Goal: Task Accomplishment & Management: Use online tool/utility

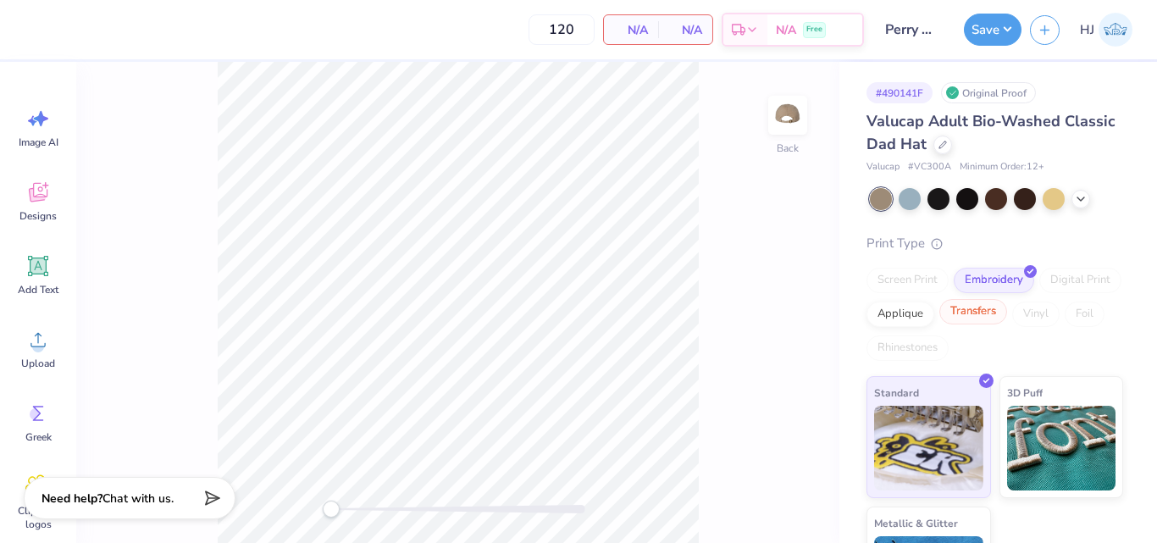
click at [1007, 313] on div "Transfers" at bounding box center [973, 311] width 68 height 25
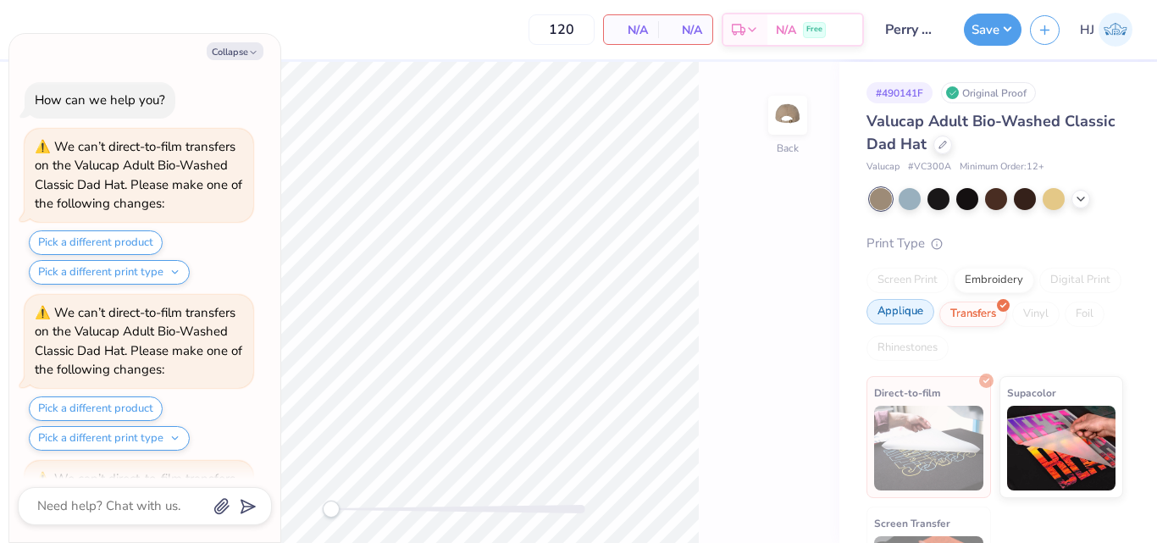
scroll to position [152, 0]
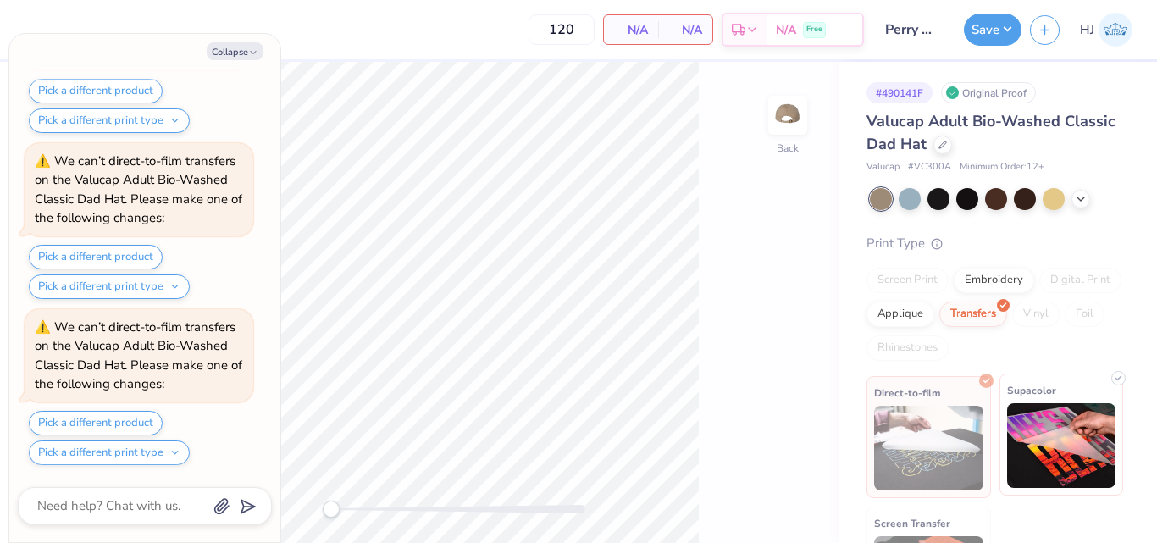
click at [1052, 428] on img at bounding box center [1061, 445] width 109 height 85
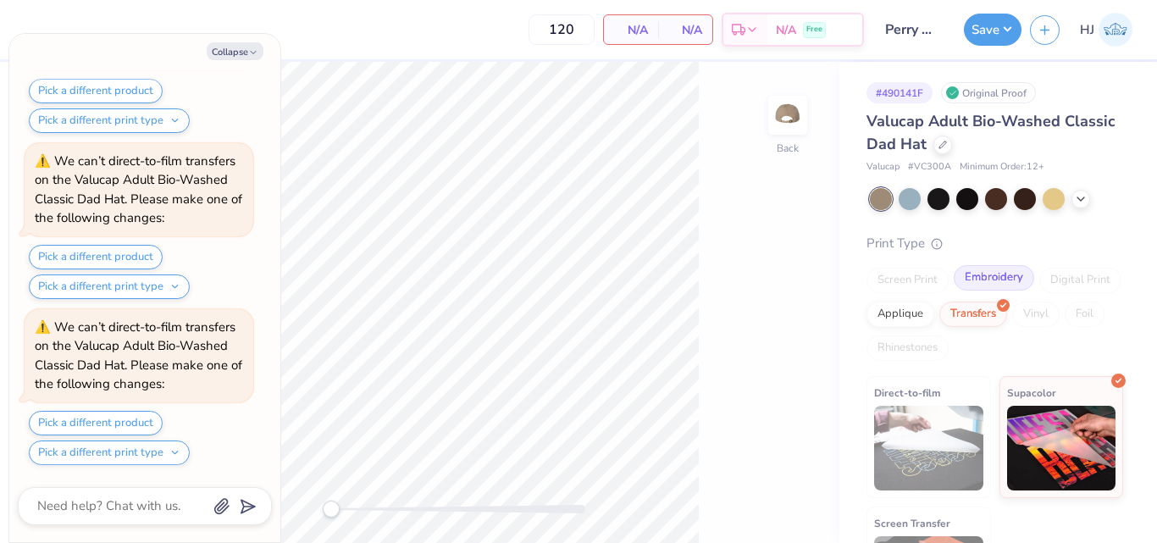
click at [1007, 277] on div "Embroidery" at bounding box center [994, 277] width 80 height 25
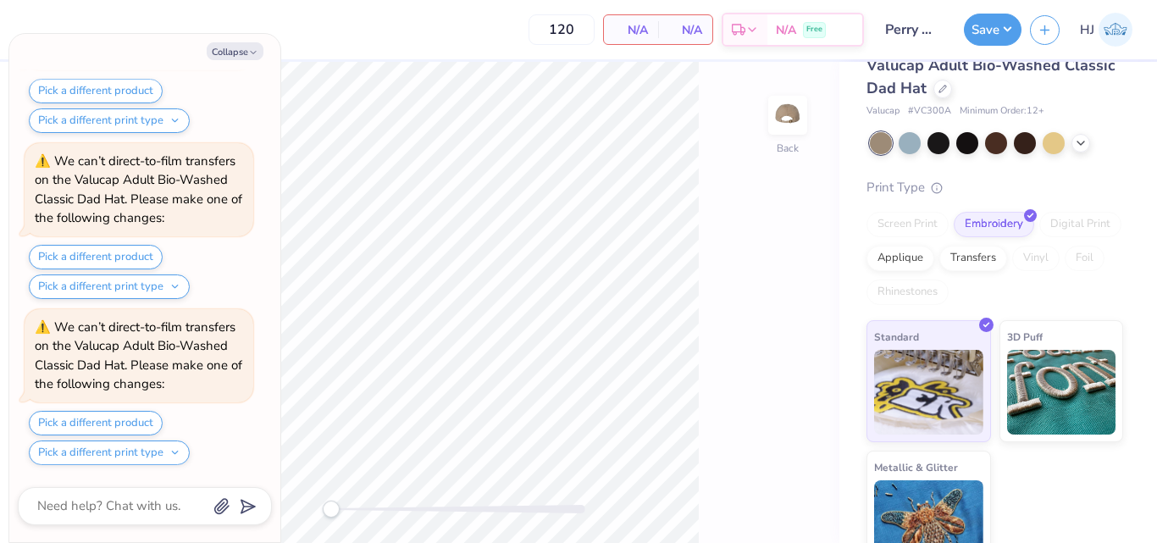
scroll to position [86, 0]
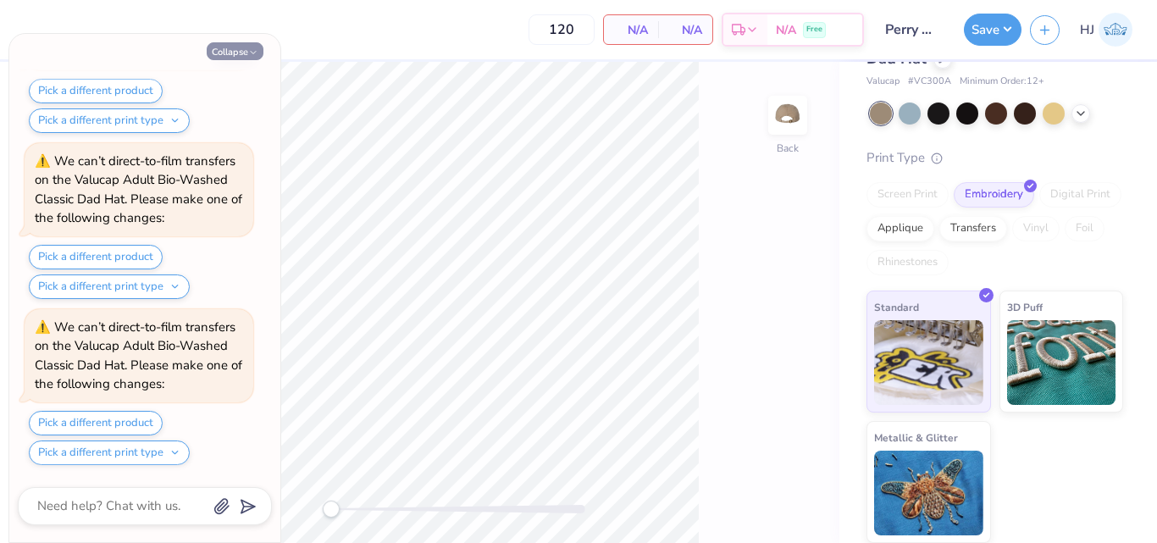
click at [222, 50] on button "Collapse" at bounding box center [235, 51] width 57 height 18
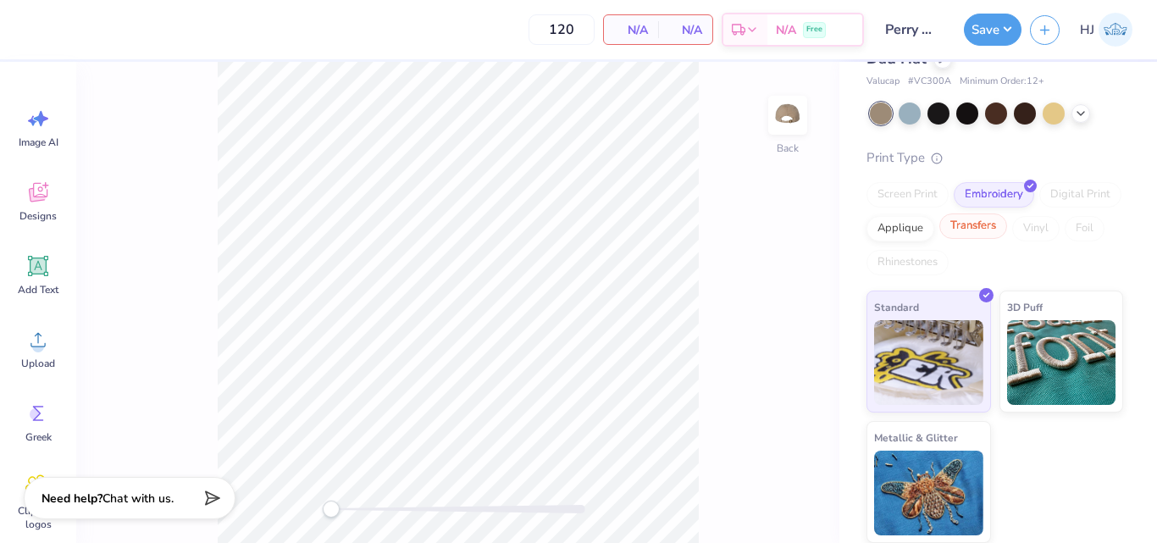
click at [1007, 230] on div "Transfers" at bounding box center [973, 225] width 68 height 25
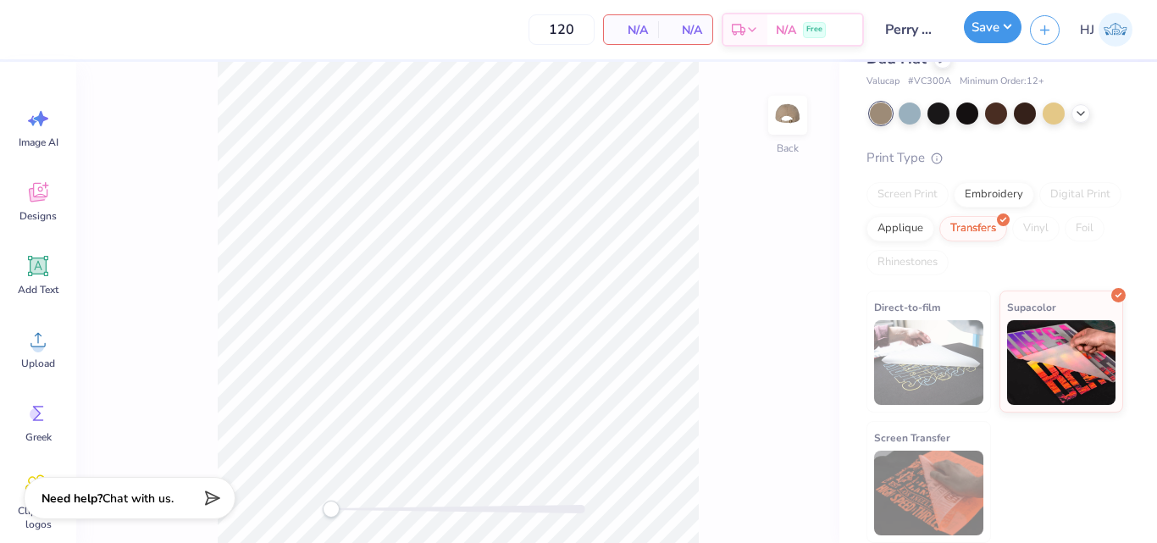
click at [1004, 29] on button "Save" at bounding box center [993, 27] width 58 height 32
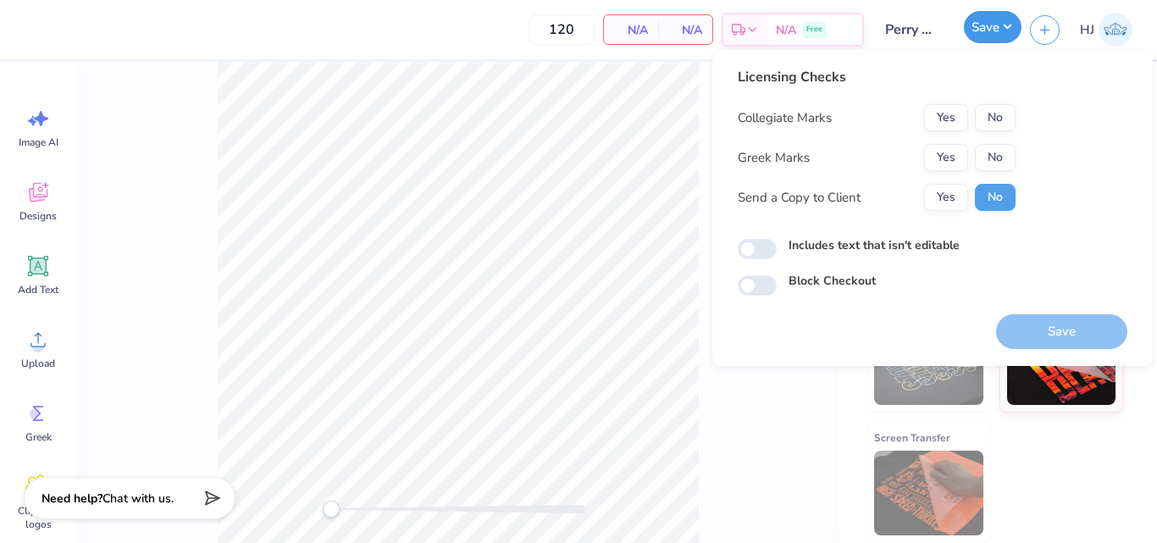
click at [1006, 29] on button "Save" at bounding box center [993, 27] width 58 height 32
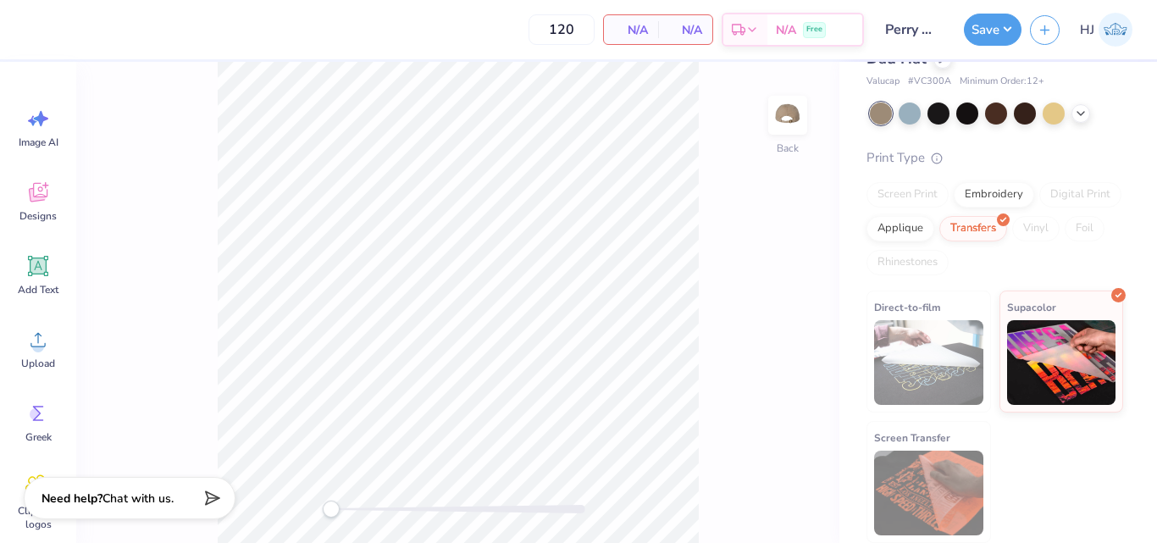
click at [1002, 242] on div "Screen Print Embroidery Digital Print Applique Transfers Vinyl Foil Rhinestones" at bounding box center [994, 228] width 257 height 93
click at [934, 230] on div "Applique" at bounding box center [900, 225] width 68 height 25
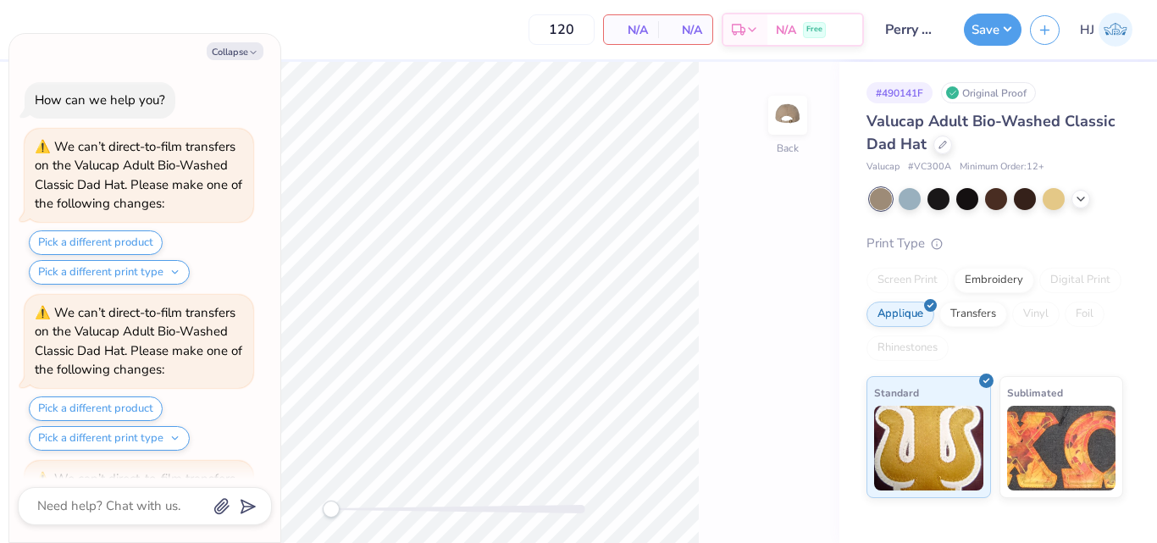
scroll to position [255, 0]
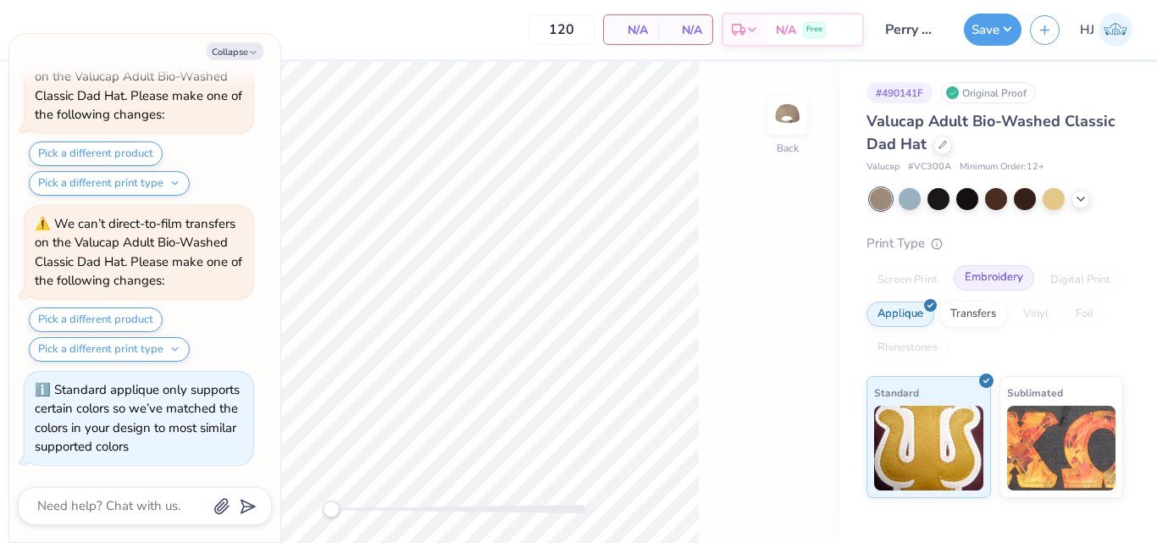
click at [996, 286] on div "Embroidery" at bounding box center [994, 277] width 80 height 25
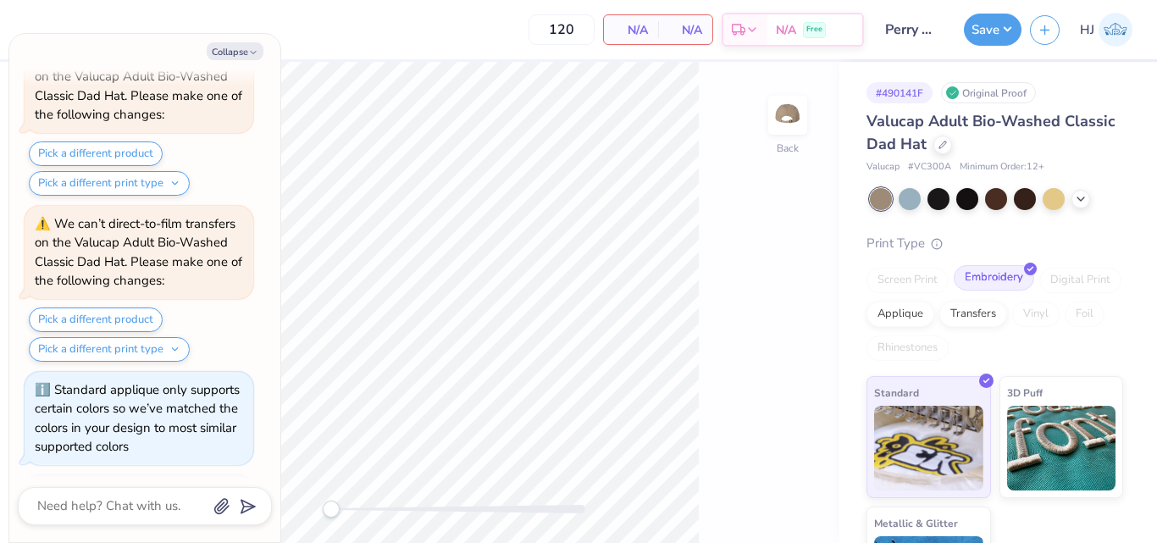
scroll to position [358, 0]
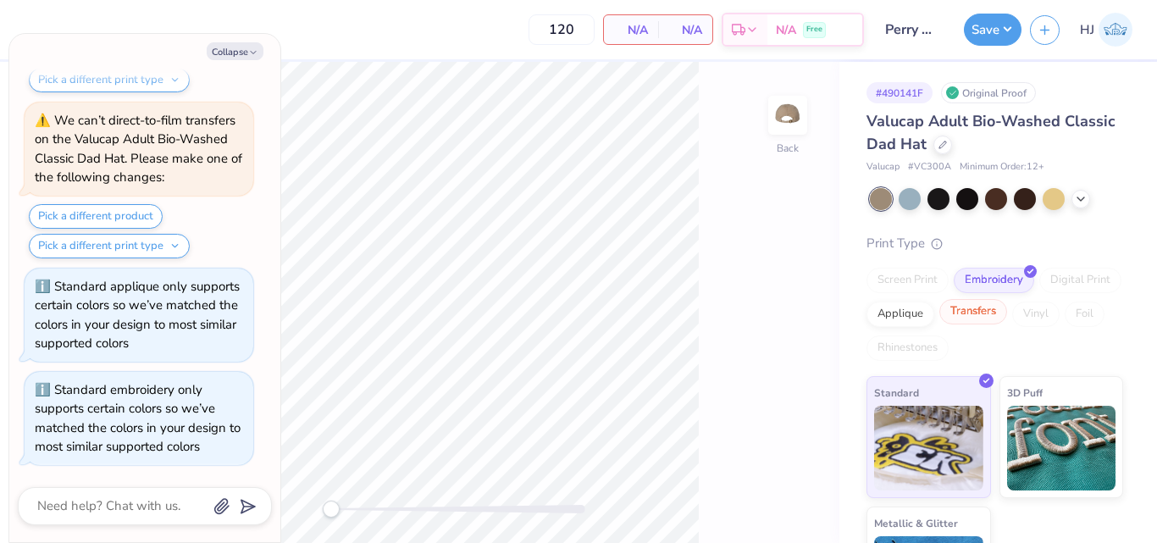
click at [1007, 314] on div "Transfers" at bounding box center [973, 311] width 68 height 25
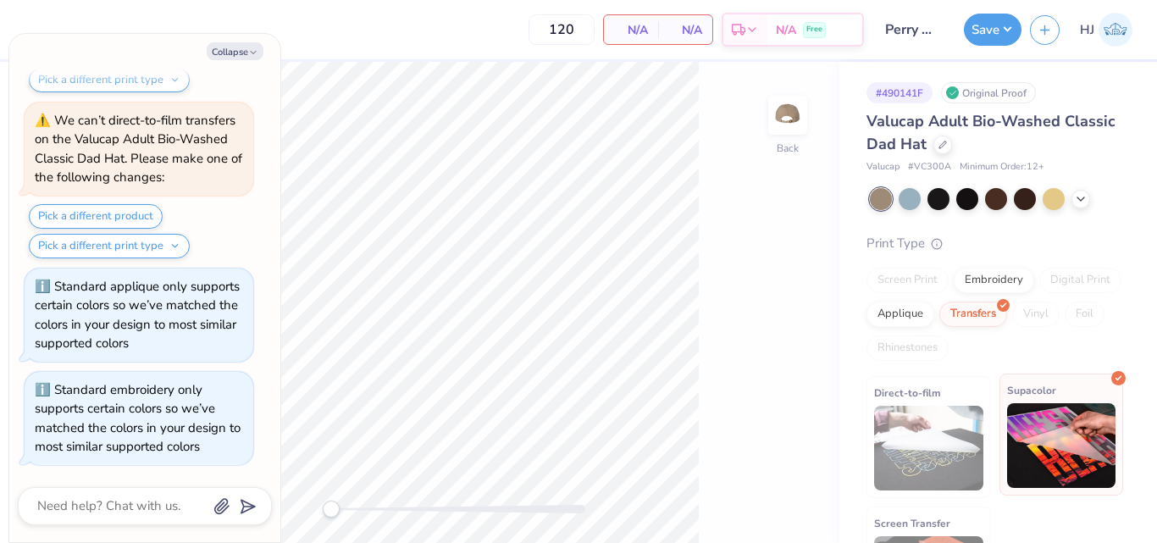
click at [1044, 446] on img at bounding box center [1061, 445] width 109 height 85
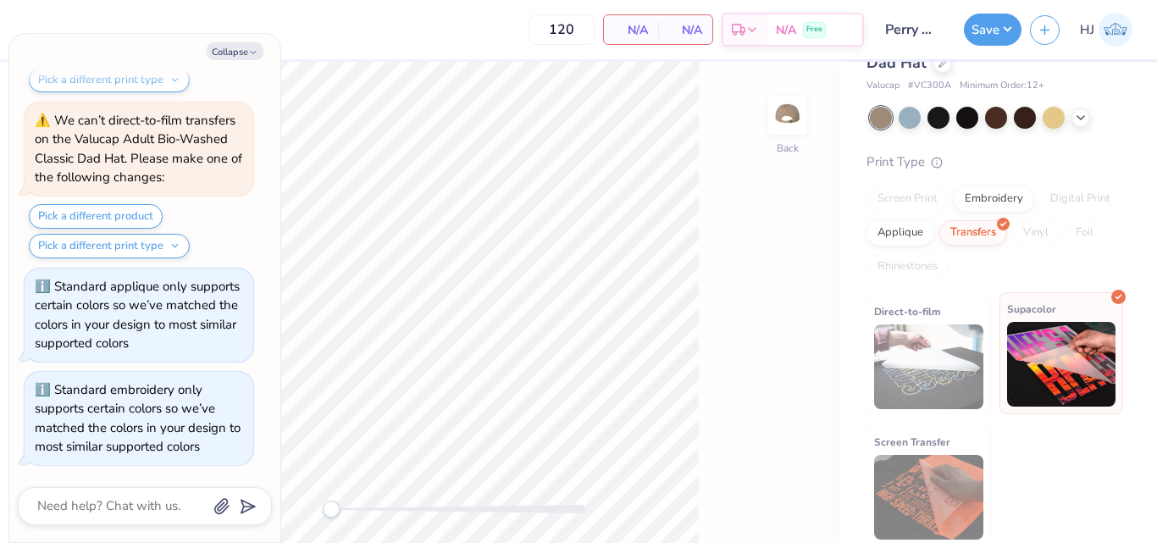
scroll to position [86, 0]
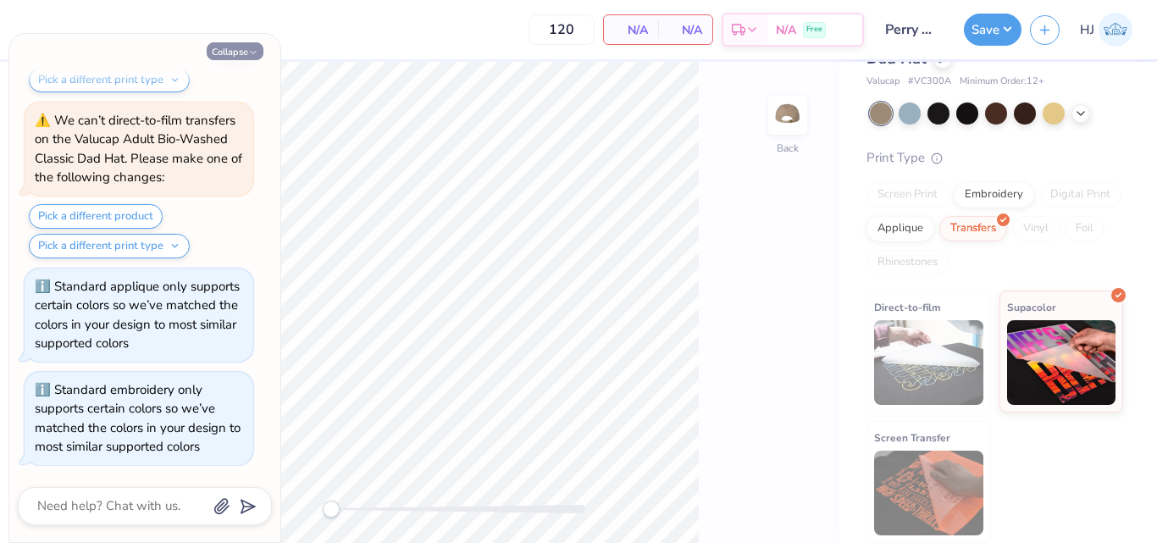
click at [231, 54] on button "Collapse" at bounding box center [235, 51] width 57 height 18
type textarea "x"
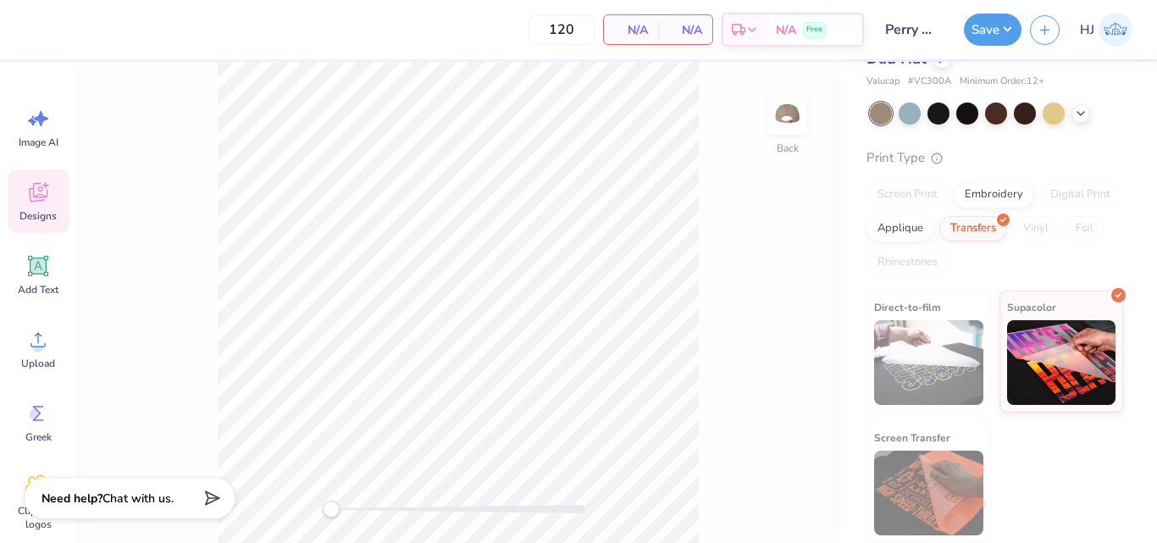
click at [37, 201] on icon at bounding box center [38, 192] width 19 height 19
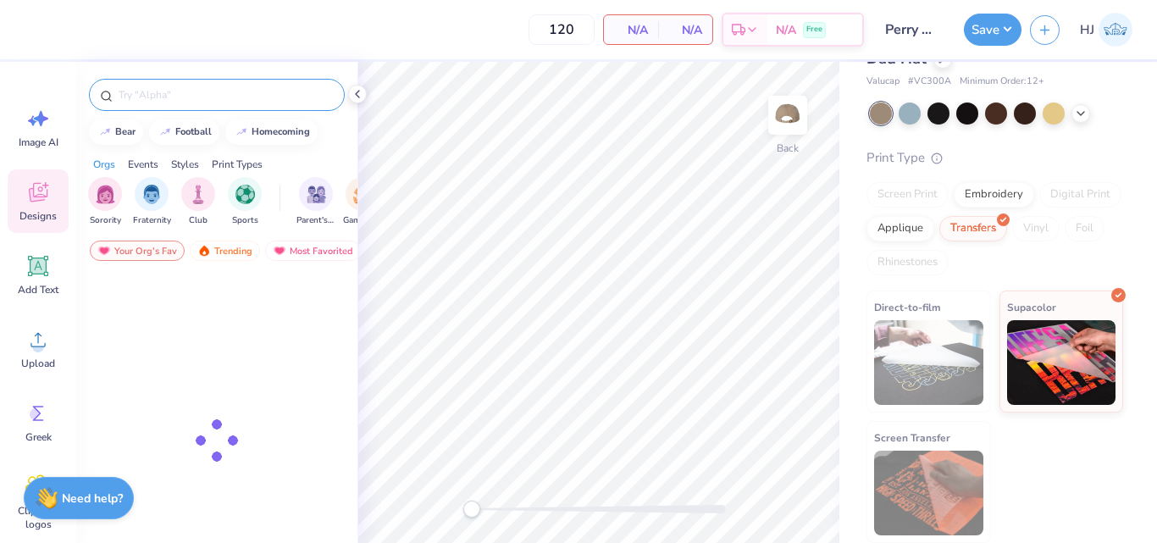
click at [232, 100] on input "text" at bounding box center [225, 94] width 217 height 17
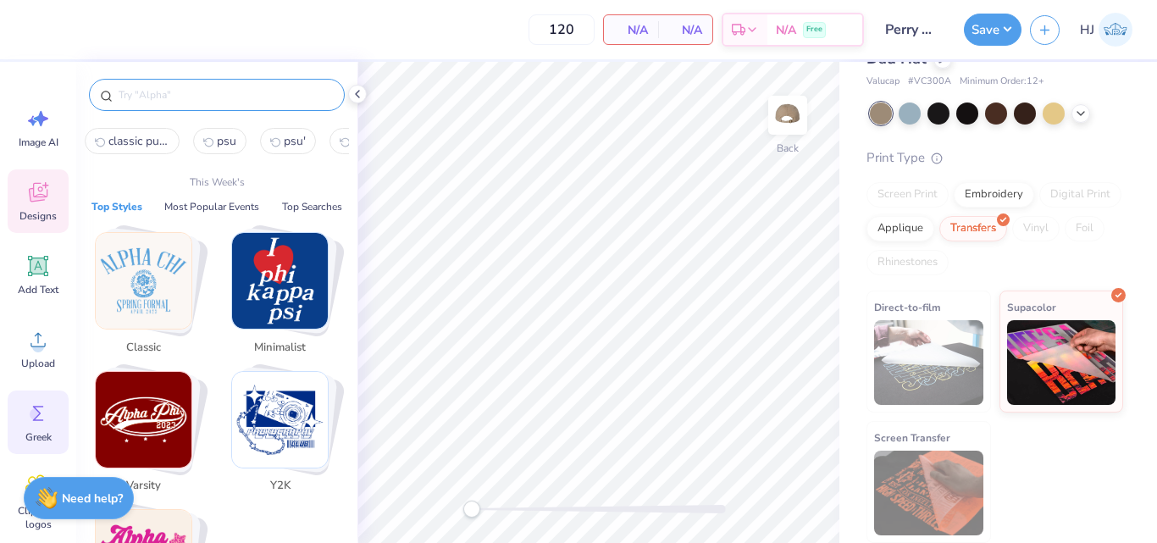
click at [42, 412] on icon at bounding box center [37, 413] width 25 height 25
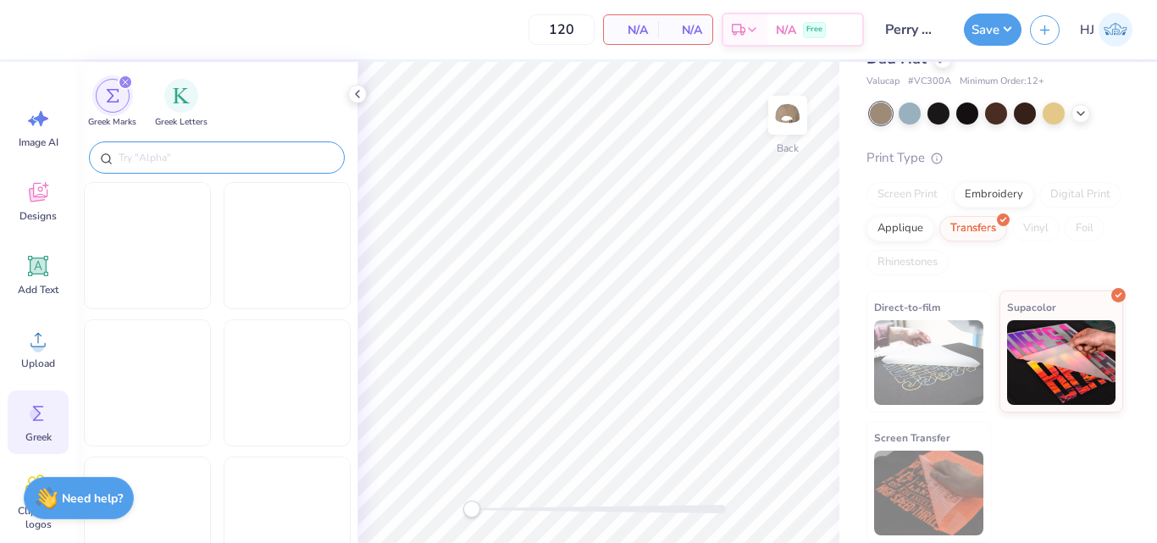
click at [169, 153] on input "text" at bounding box center [225, 157] width 217 height 17
type input "perry hous"
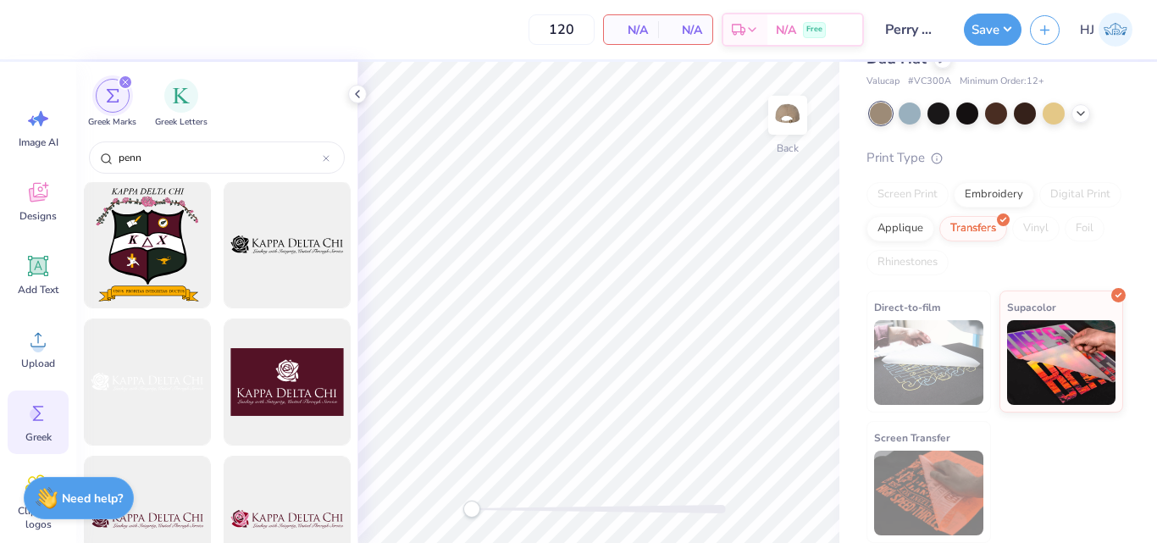
scroll to position [0, 0]
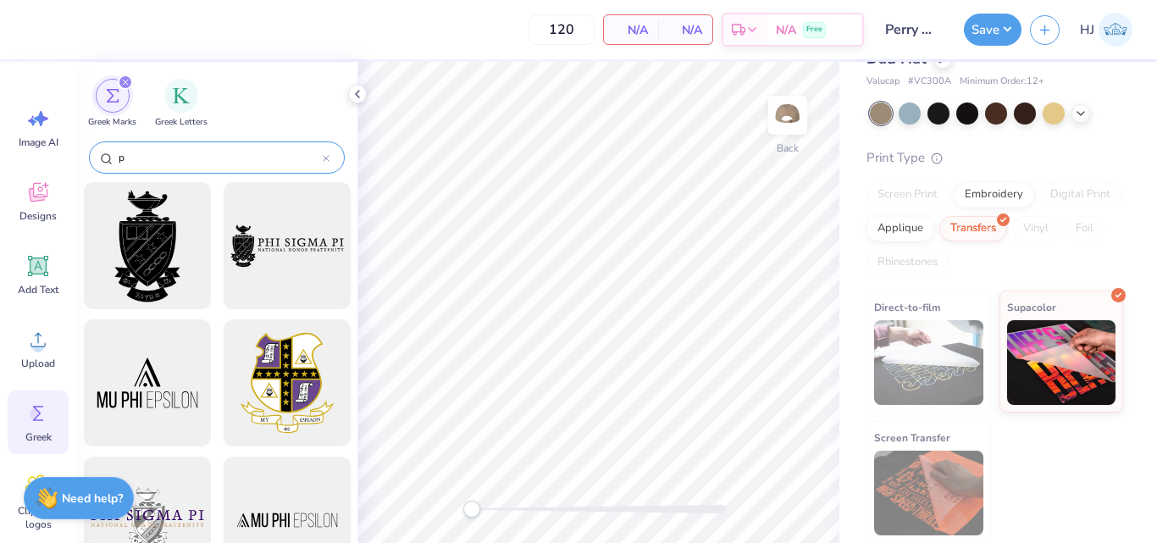
click at [186, 163] on input "p" at bounding box center [220, 157] width 206 height 17
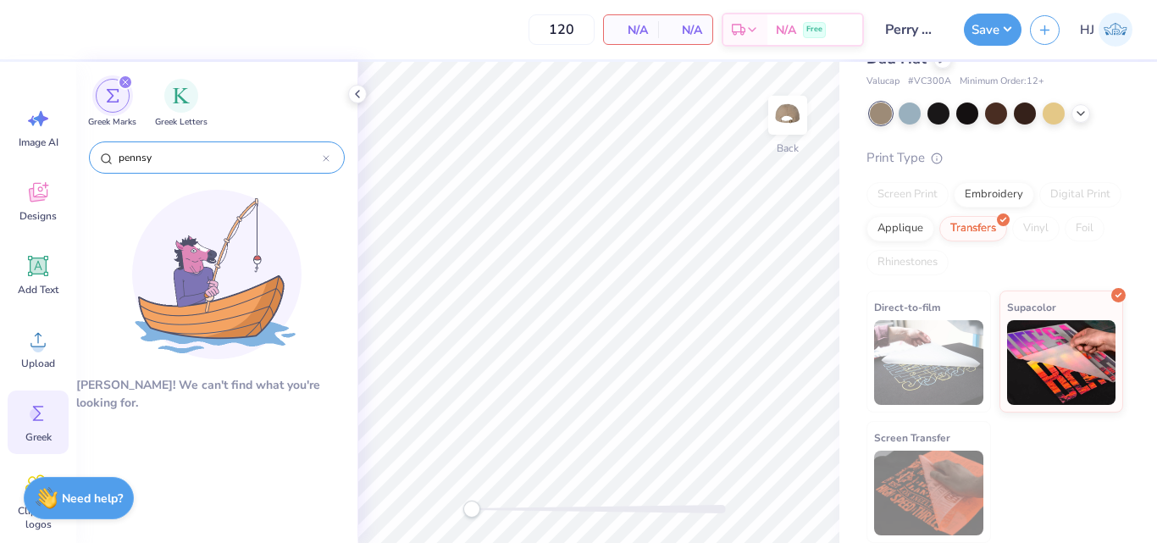
type input "pennsyl"
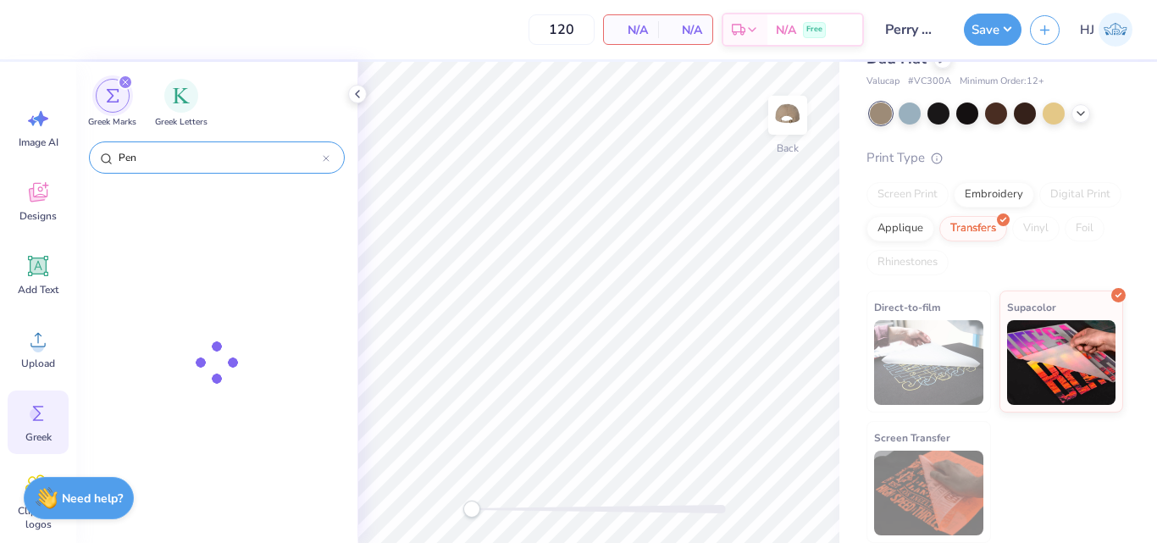
type input "Penn"
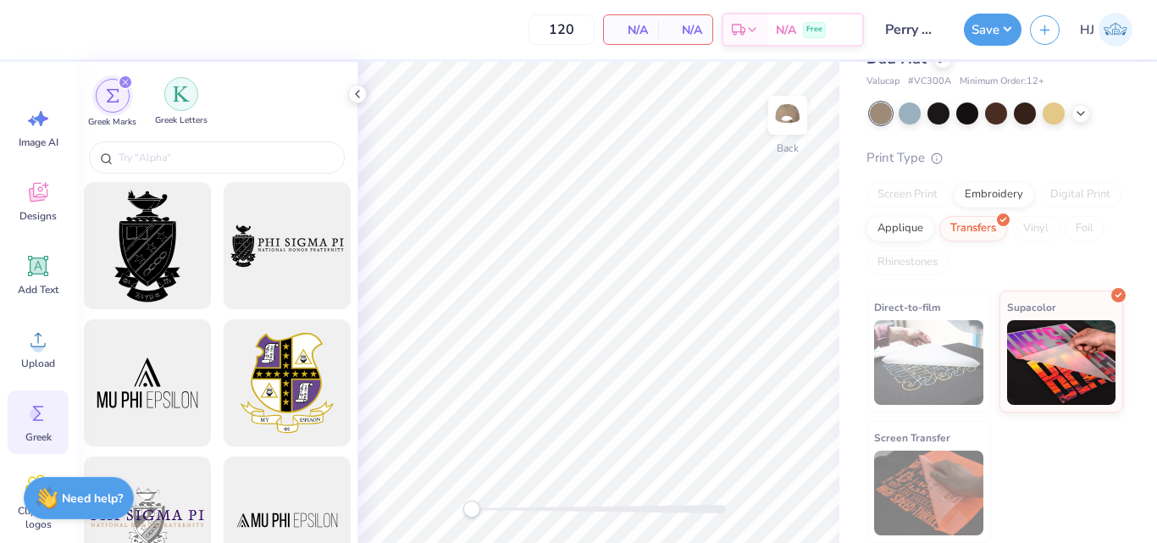
click at [167, 104] on div "Greek Letters" at bounding box center [181, 102] width 53 height 50
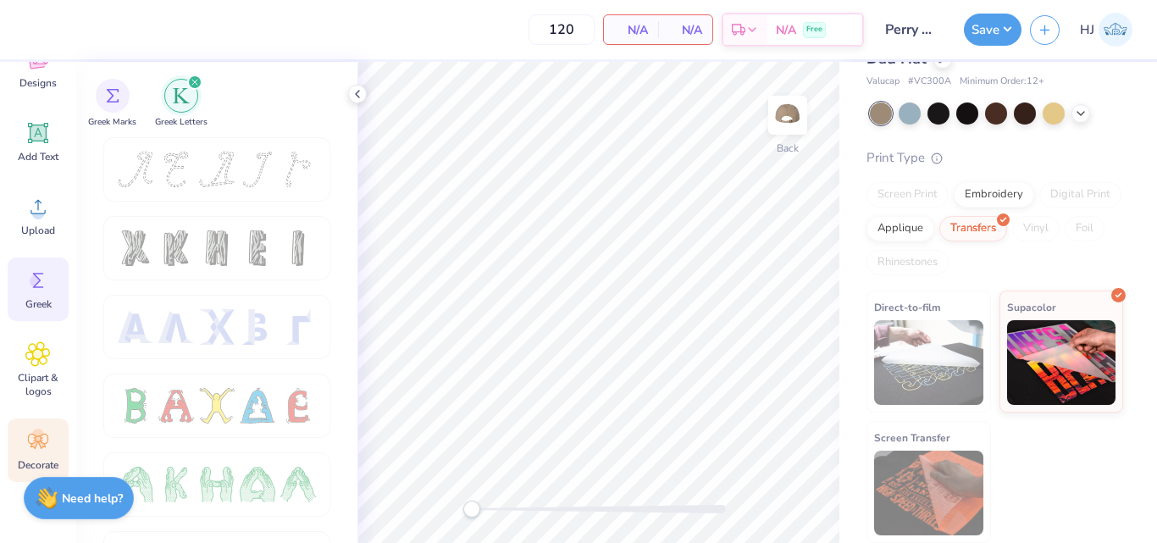
scroll to position [199, 0]
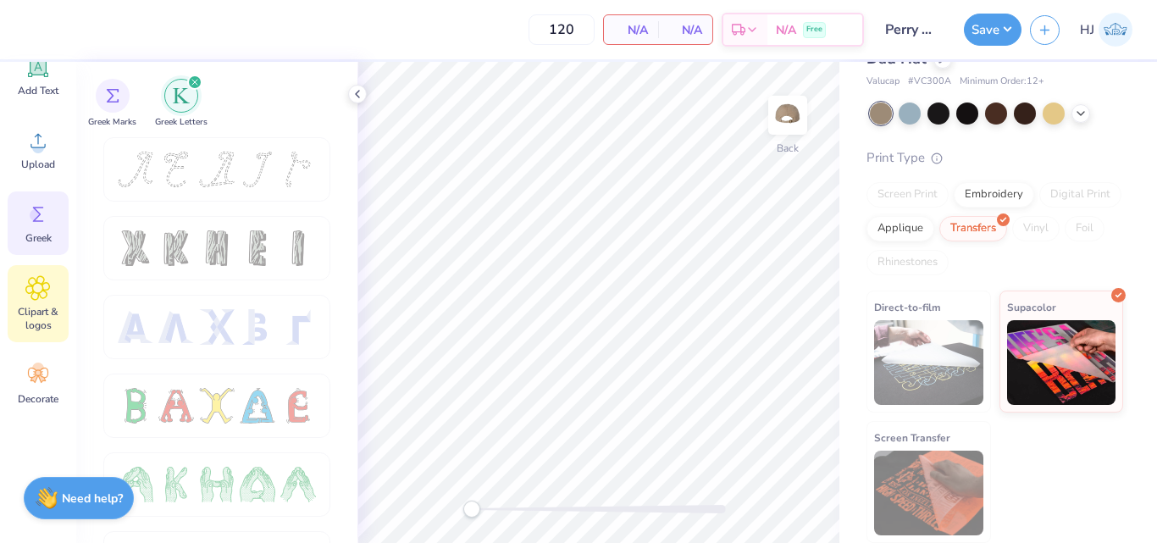
click at [42, 298] on icon at bounding box center [38, 288] width 24 height 24
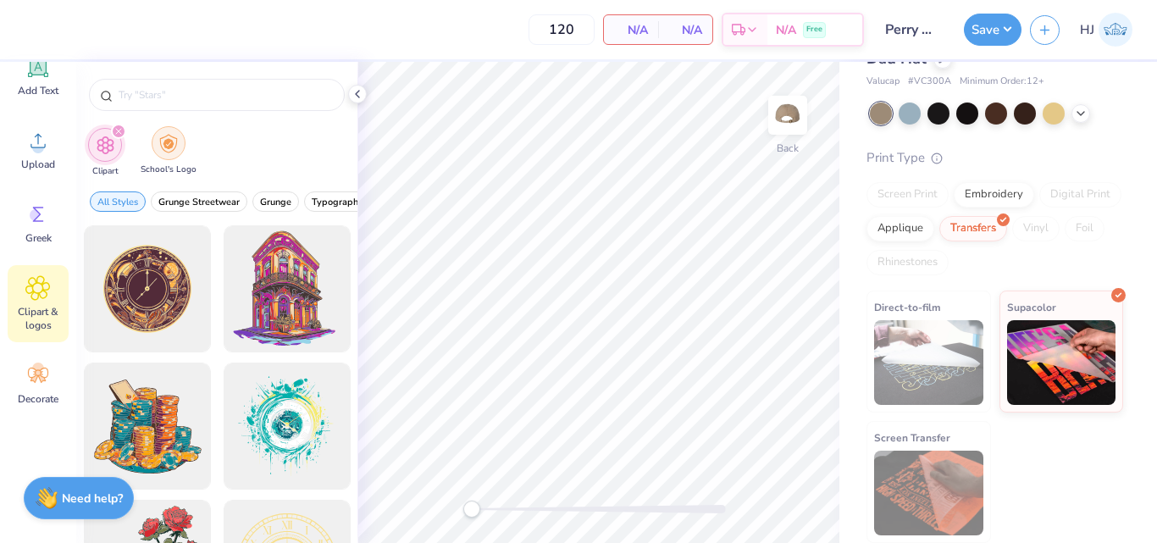
click at [169, 154] on div "filter for School's Logo" at bounding box center [169, 143] width 34 height 34
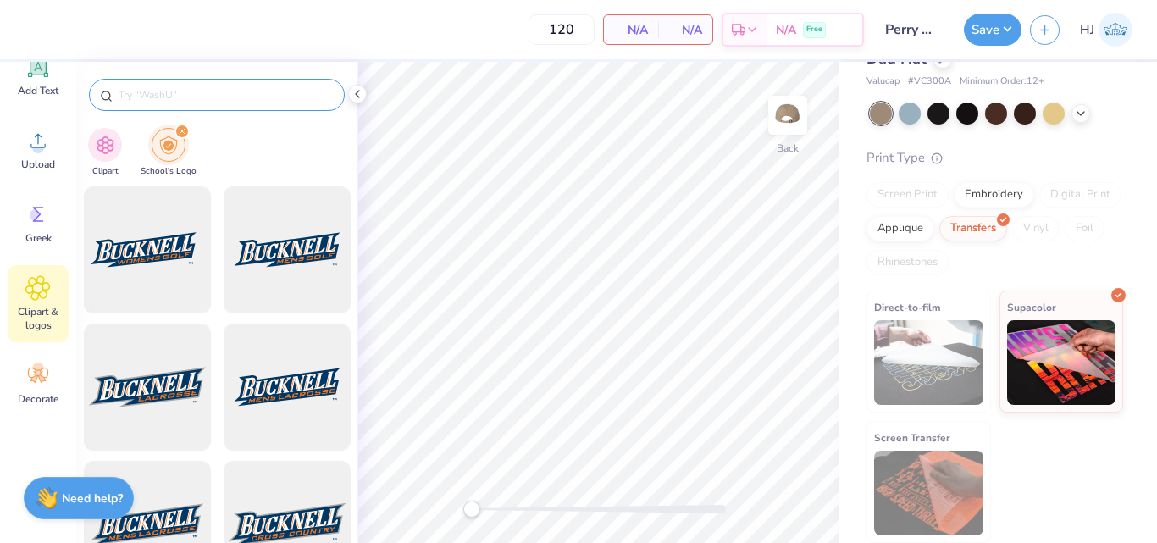
click at [182, 96] on input "text" at bounding box center [225, 94] width 217 height 17
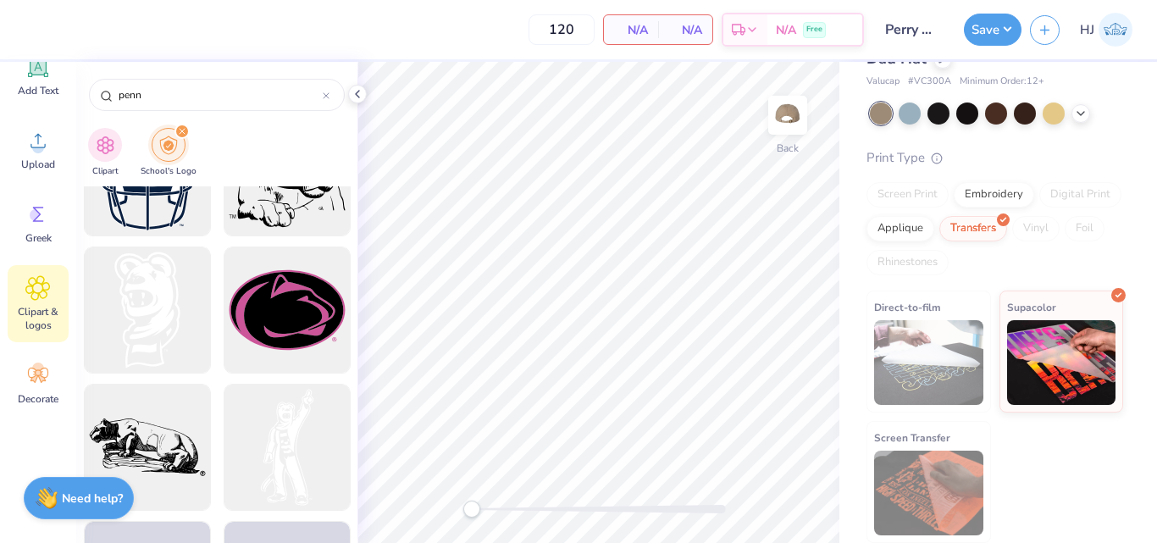
scroll to position [4150, 0]
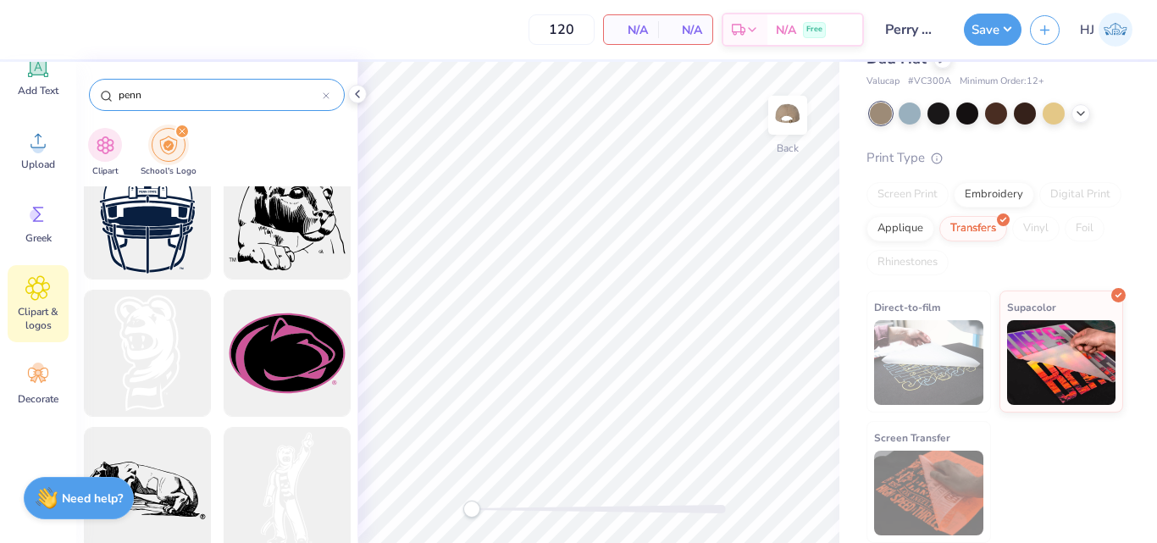
click at [197, 97] on input "penn" at bounding box center [220, 94] width 206 height 17
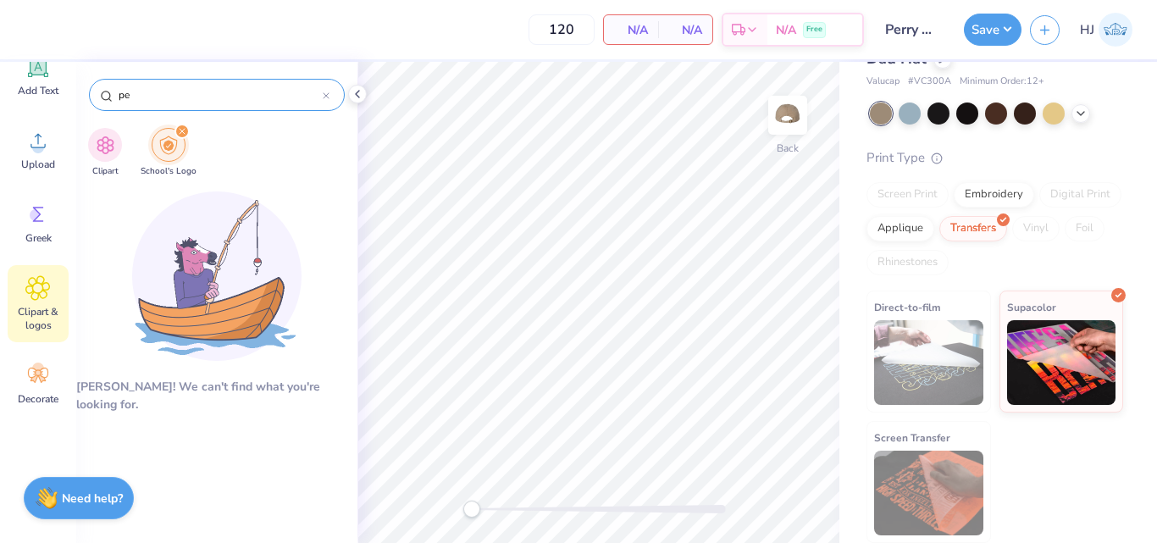
type input "p"
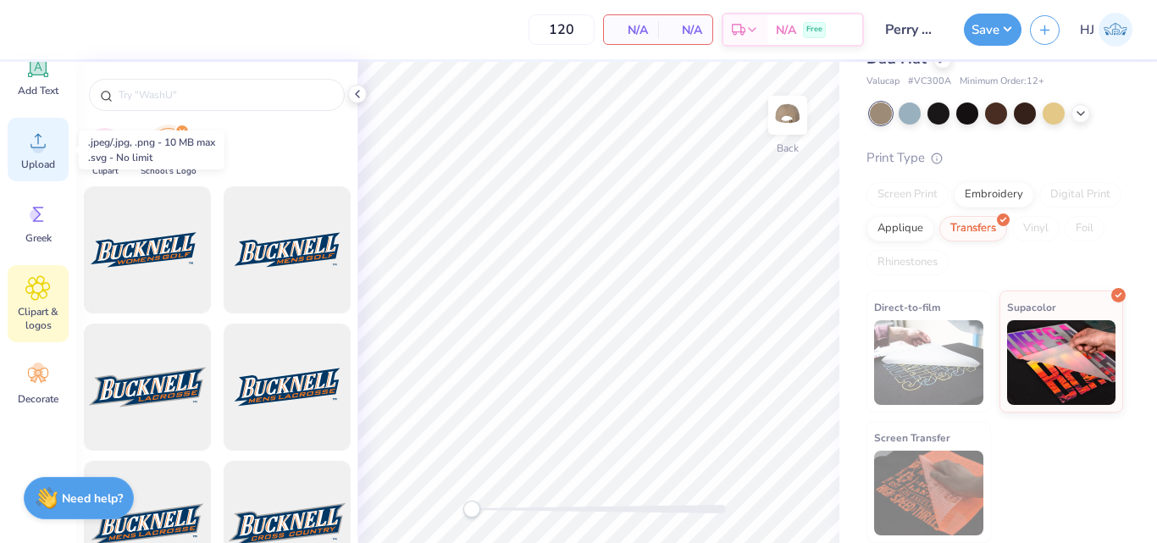
click at [44, 142] on icon at bounding box center [37, 140] width 25 height 25
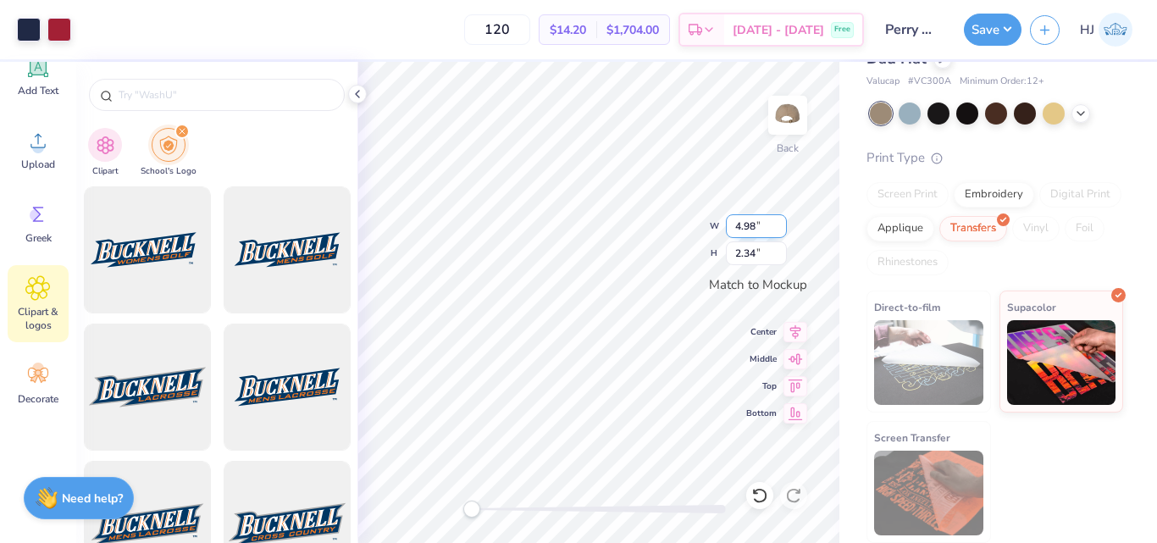
click at [766, 231] on input "4.98" at bounding box center [756, 226] width 61 height 24
type input "4.00"
type input "1.88"
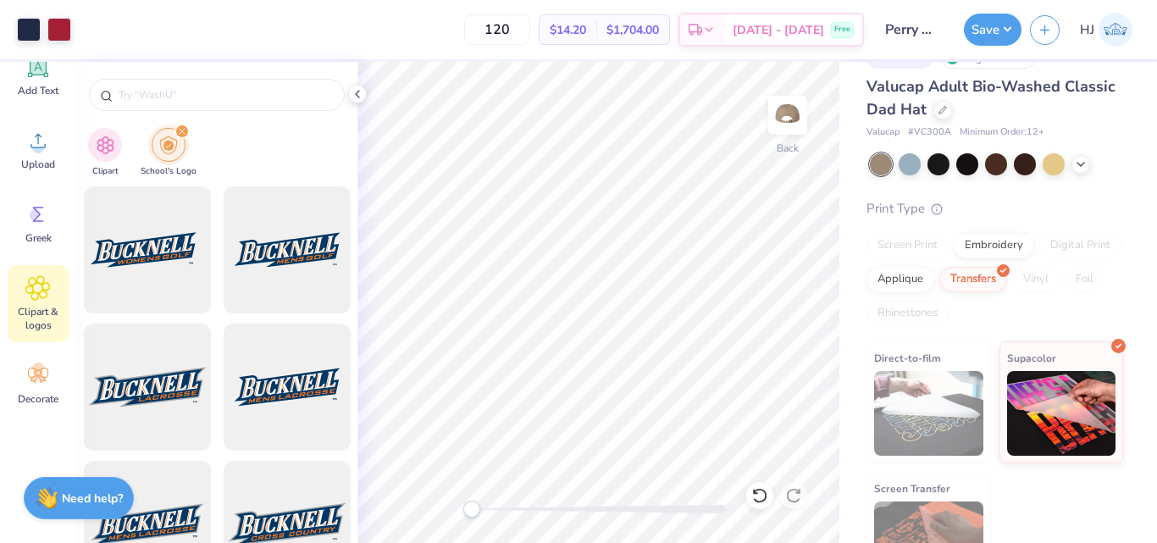
scroll to position [86, 0]
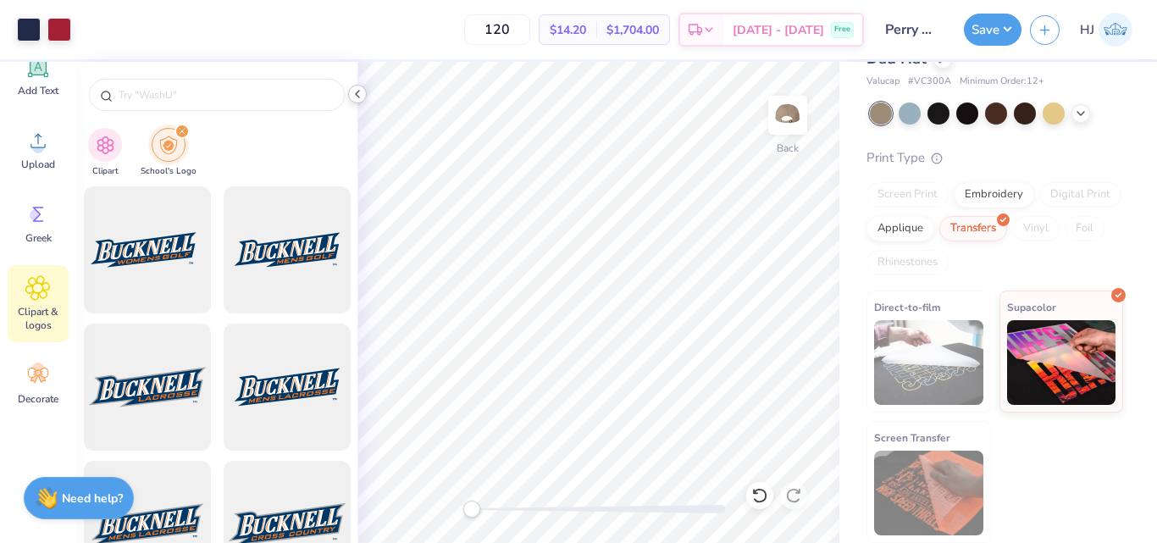
click at [359, 91] on polyline at bounding box center [357, 94] width 3 height 7
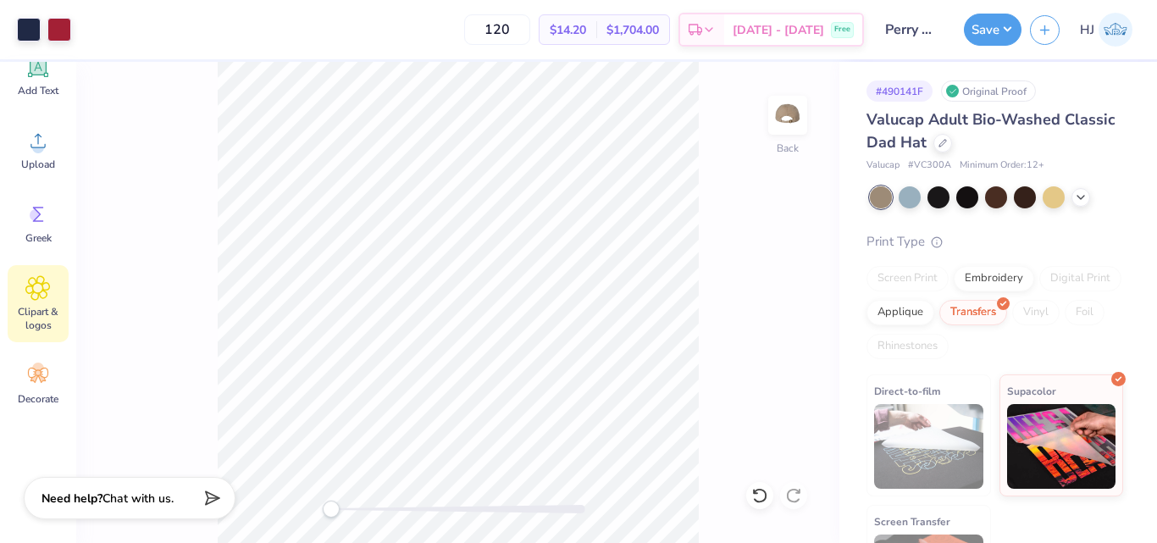
scroll to position [0, 0]
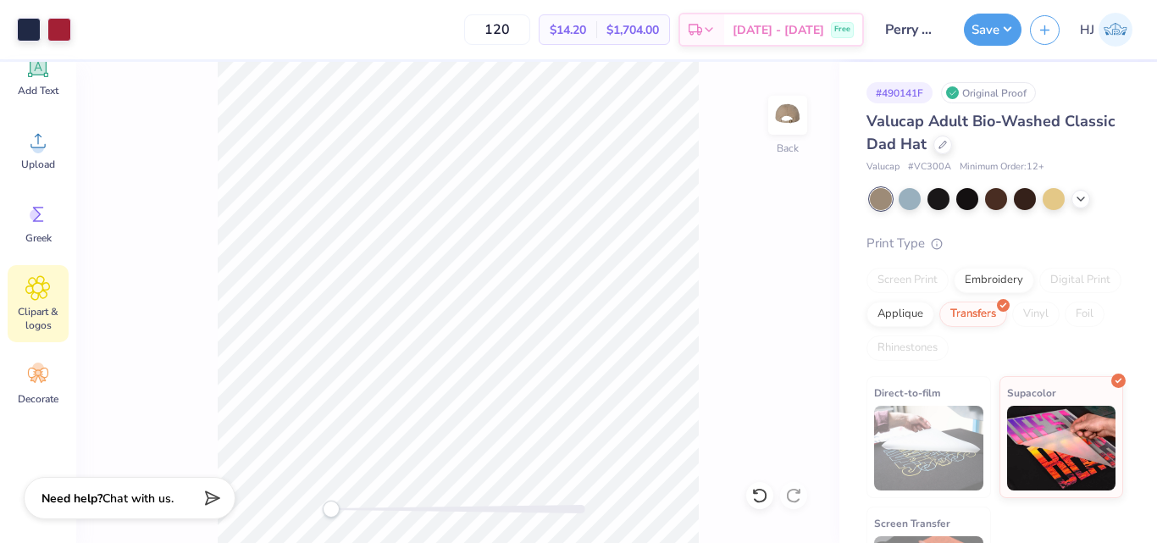
click at [1007, 10] on div "Save HJ" at bounding box center [1060, 29] width 193 height 59
click at [1001, 25] on button "Save" at bounding box center [993, 27] width 58 height 32
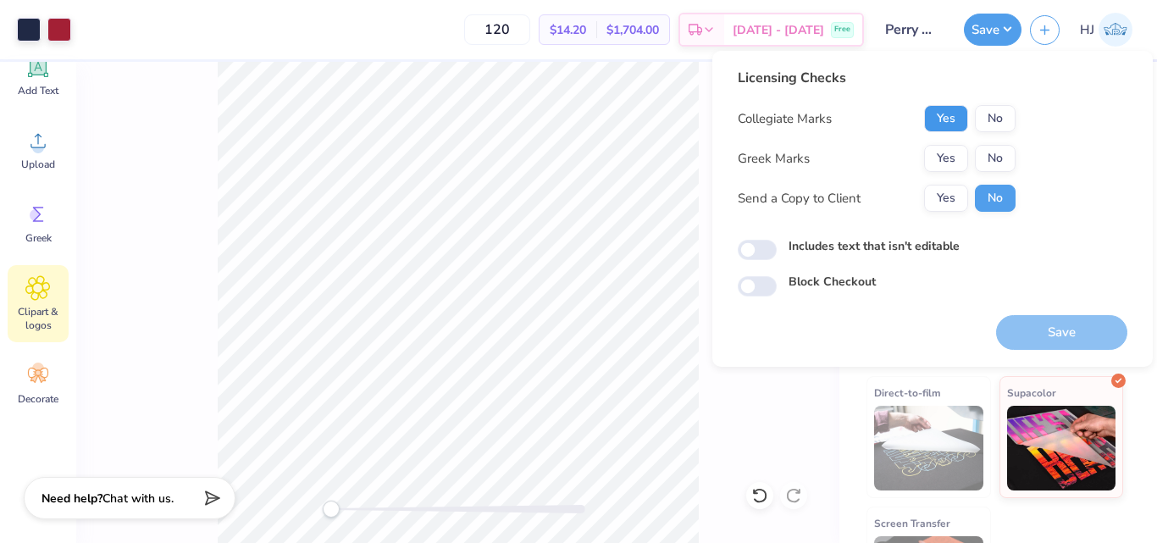
click at [950, 124] on button "Yes" at bounding box center [946, 118] width 44 height 27
click at [991, 153] on button "No" at bounding box center [995, 158] width 41 height 27
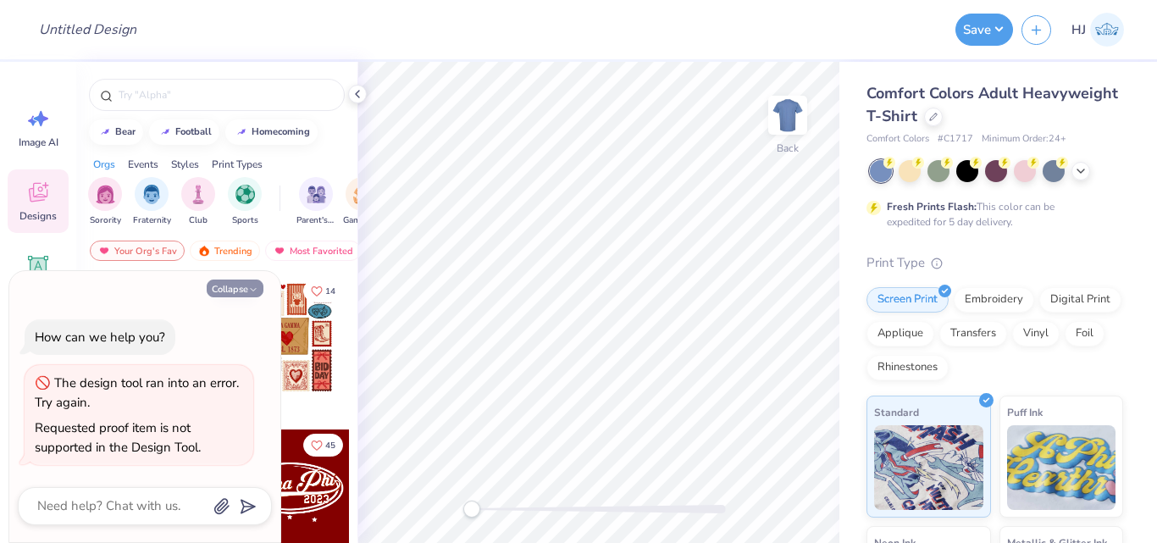
click at [237, 290] on button "Collapse" at bounding box center [235, 289] width 57 height 18
type textarea "x"
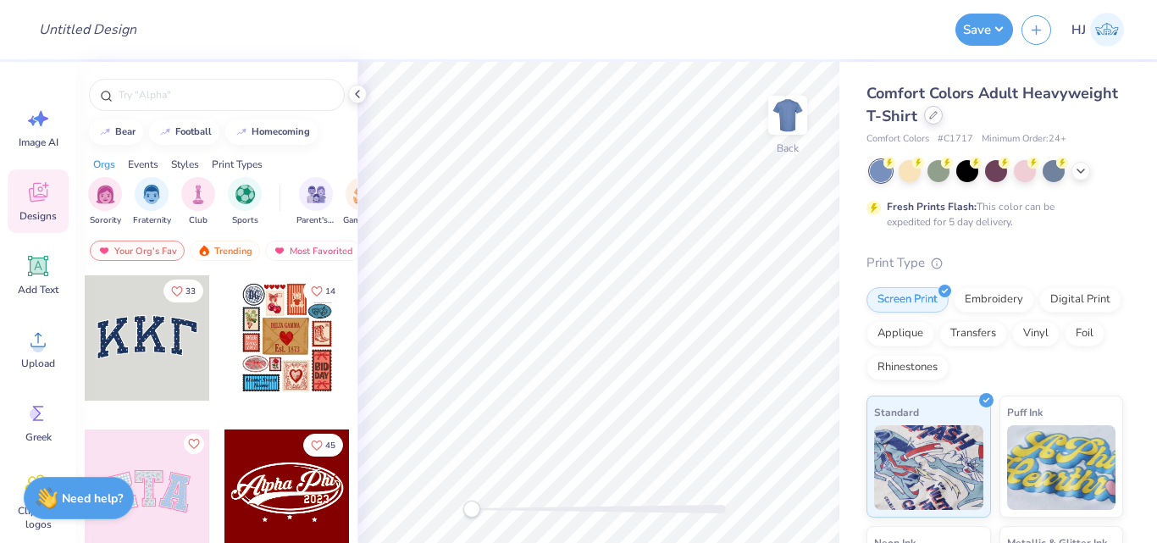
click at [938, 113] on icon at bounding box center [933, 115] width 8 height 8
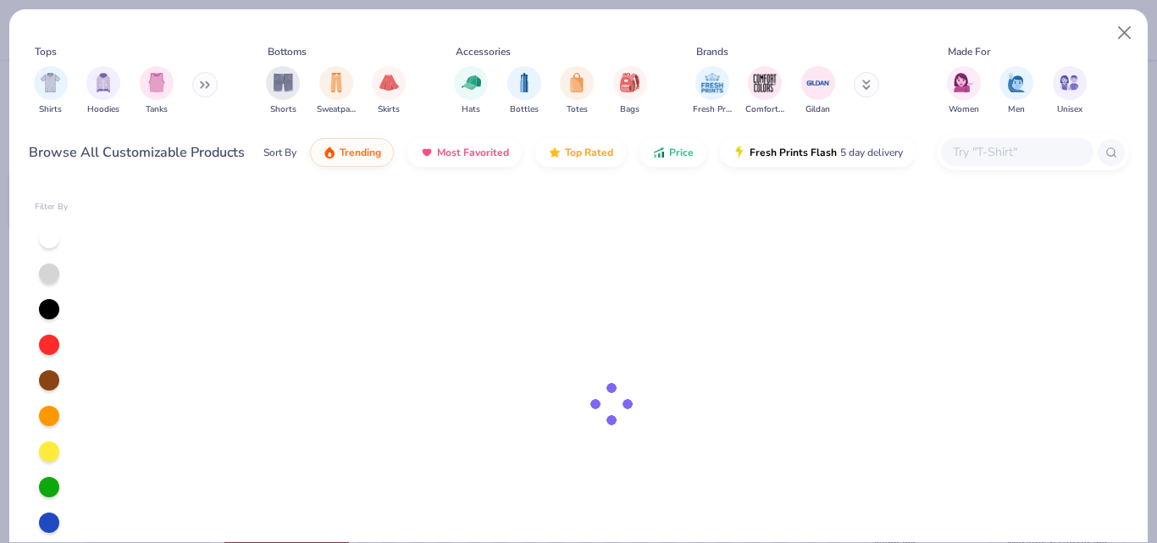
click at [989, 149] on input "text" at bounding box center [1016, 151] width 130 height 19
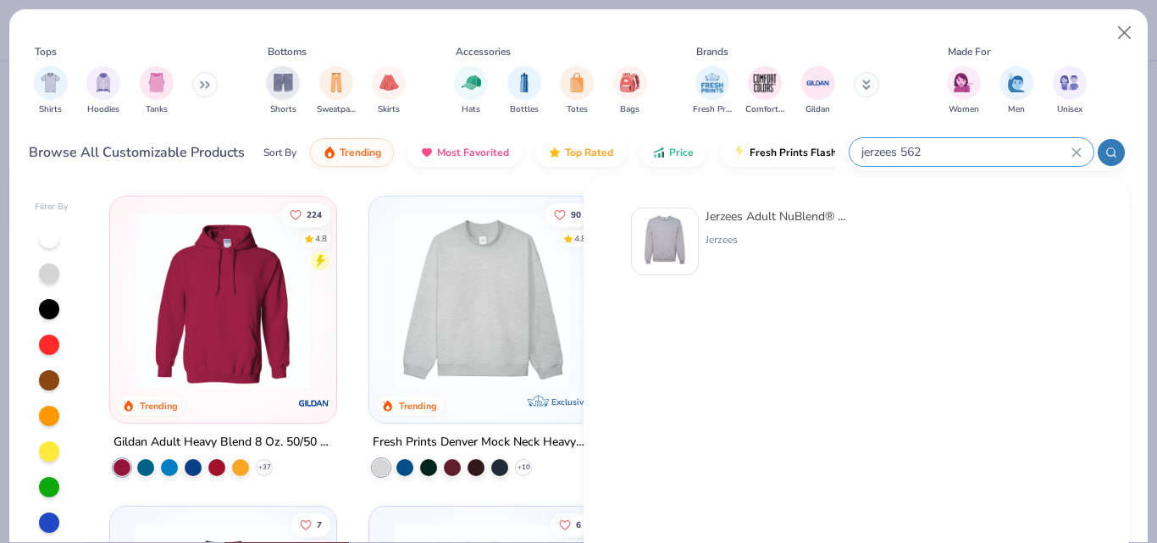
type input "jerzees 562"
click at [752, 212] on div "Jerzees Adult NuBlend® Fleece Crew" at bounding box center [777, 217] width 142 height 18
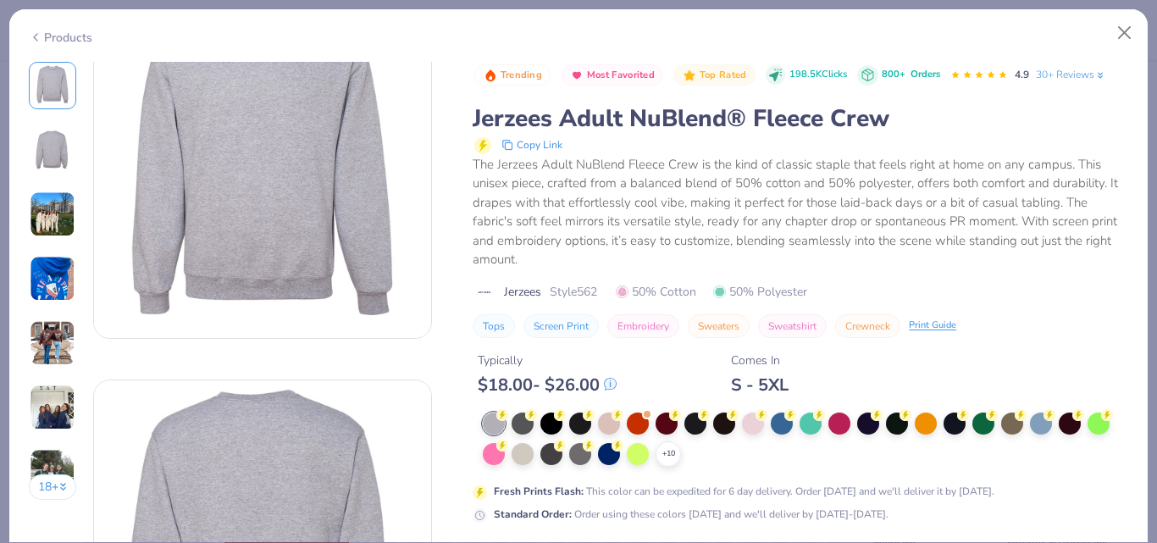
scroll to position [85, 0]
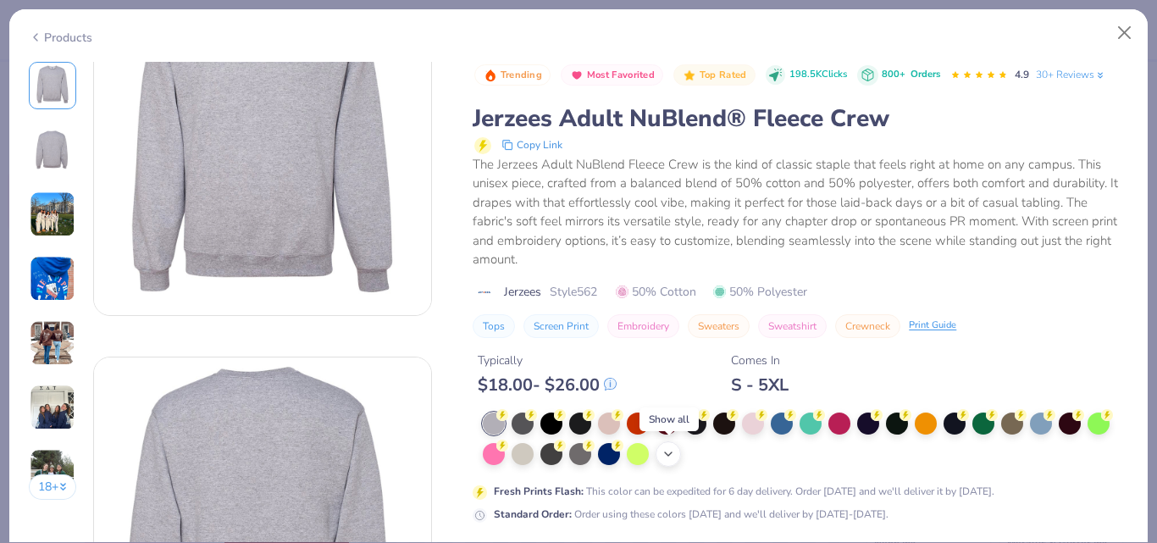
click at [673, 451] on icon at bounding box center [668, 454] width 14 height 14
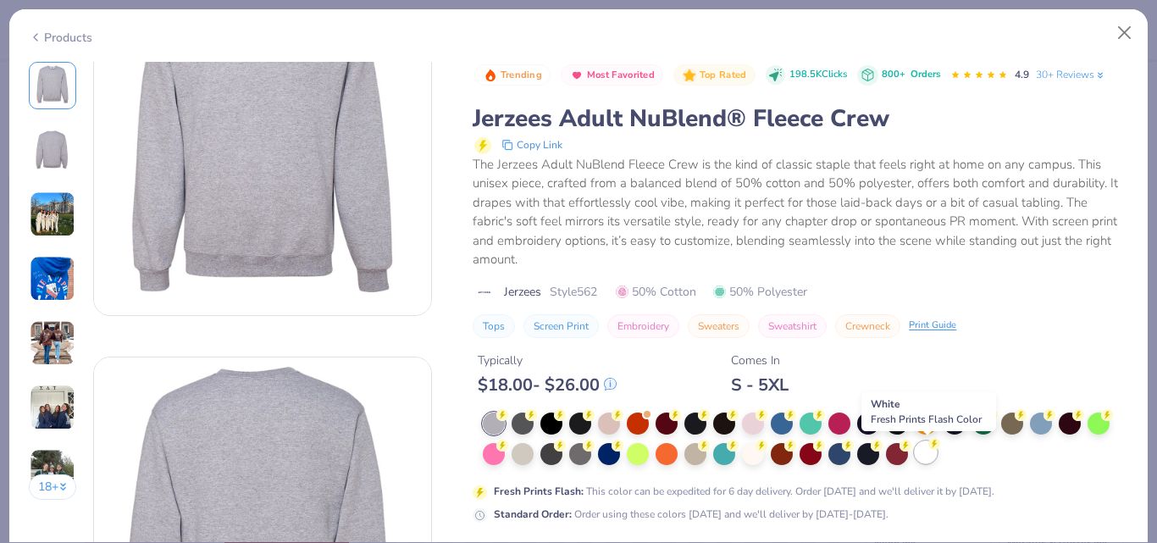
click at [931, 455] on div at bounding box center [926, 452] width 22 height 22
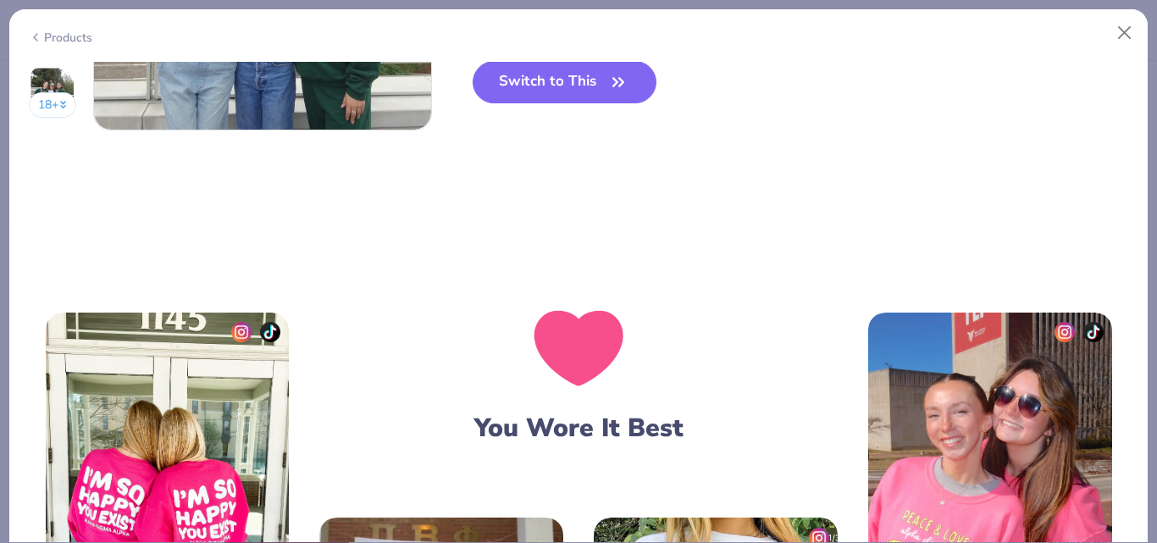
scroll to position [2456, 0]
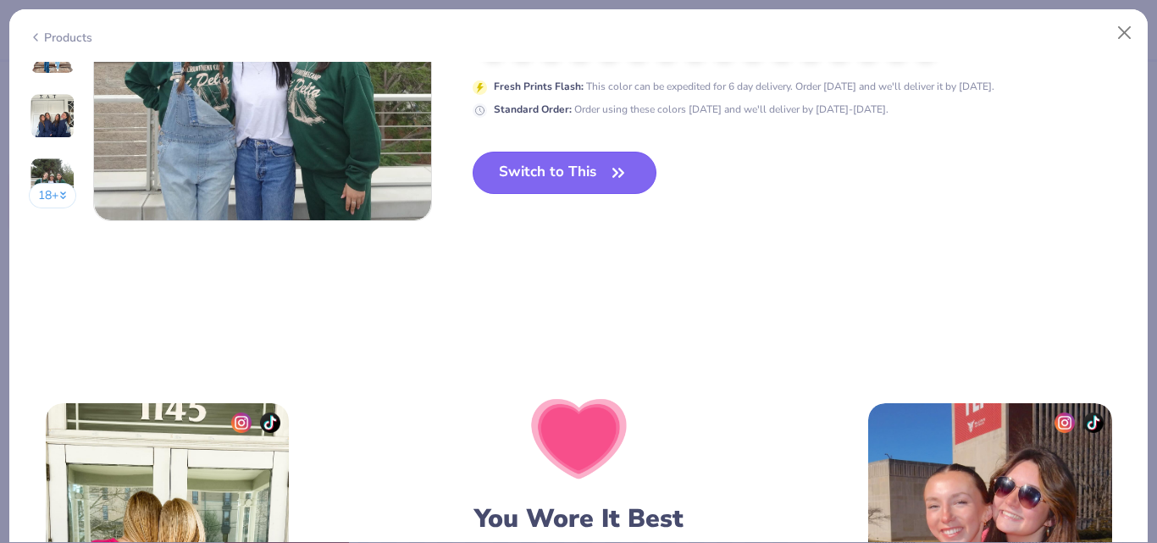
click at [551, 174] on button "Switch to This" at bounding box center [565, 173] width 184 height 42
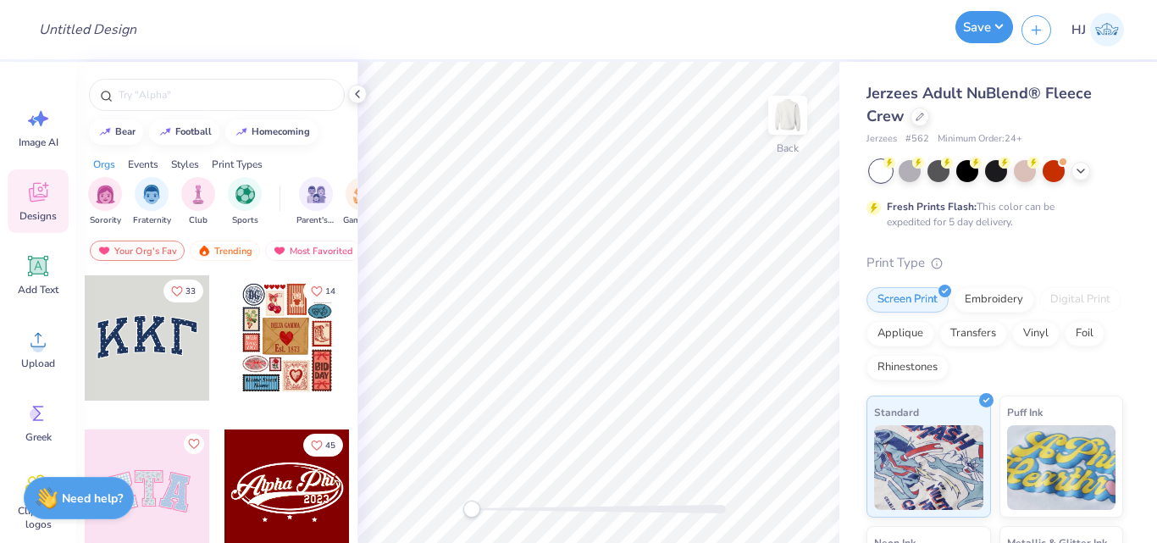
click at [999, 29] on button "Save" at bounding box center [984, 27] width 58 height 32
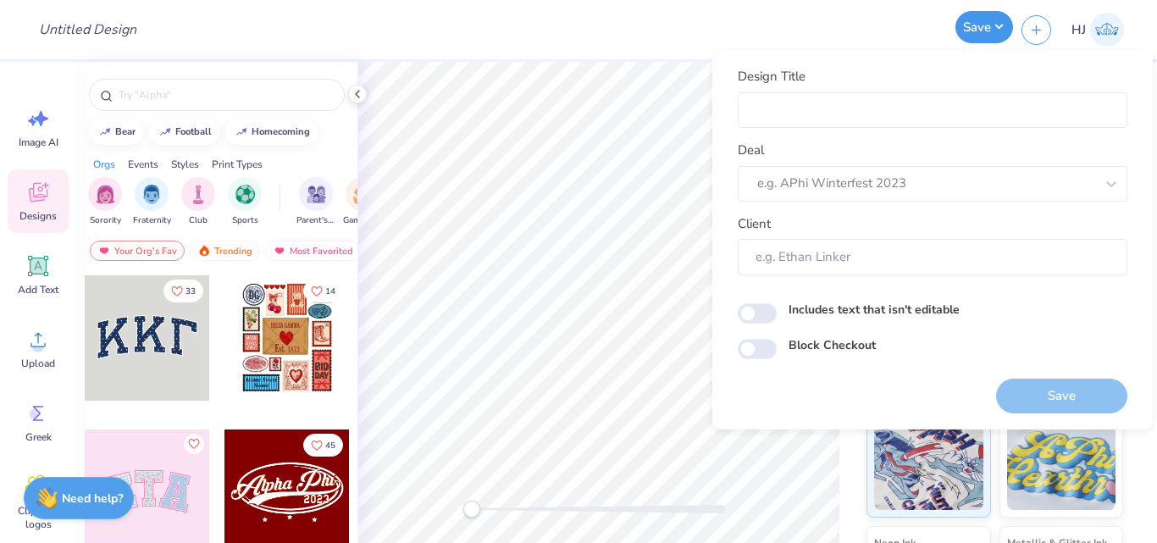
click at [1000, 26] on button "Save" at bounding box center [984, 27] width 58 height 32
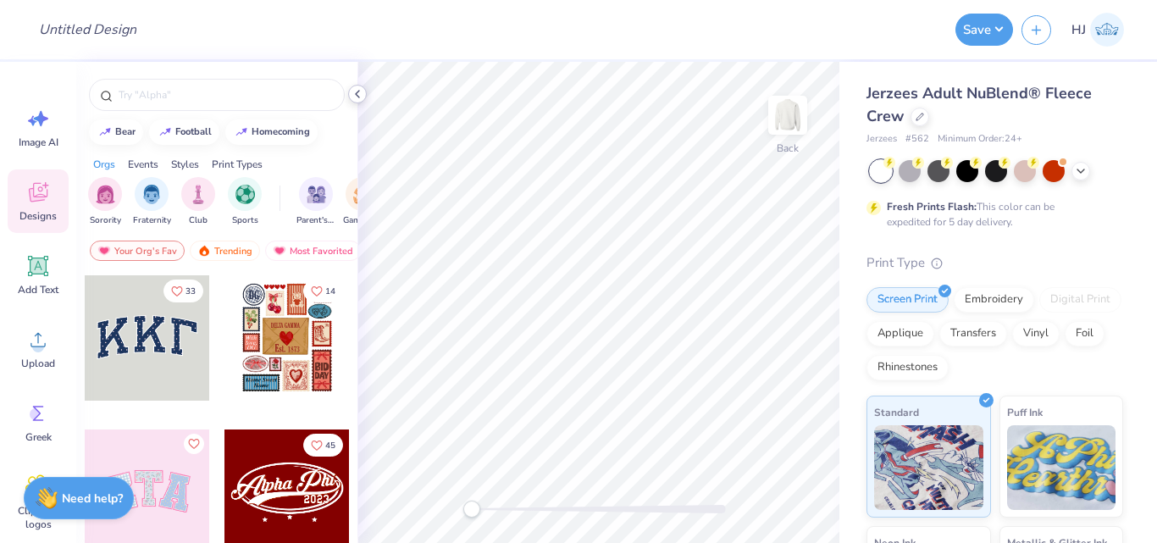
click at [357, 87] on icon at bounding box center [358, 94] width 14 height 14
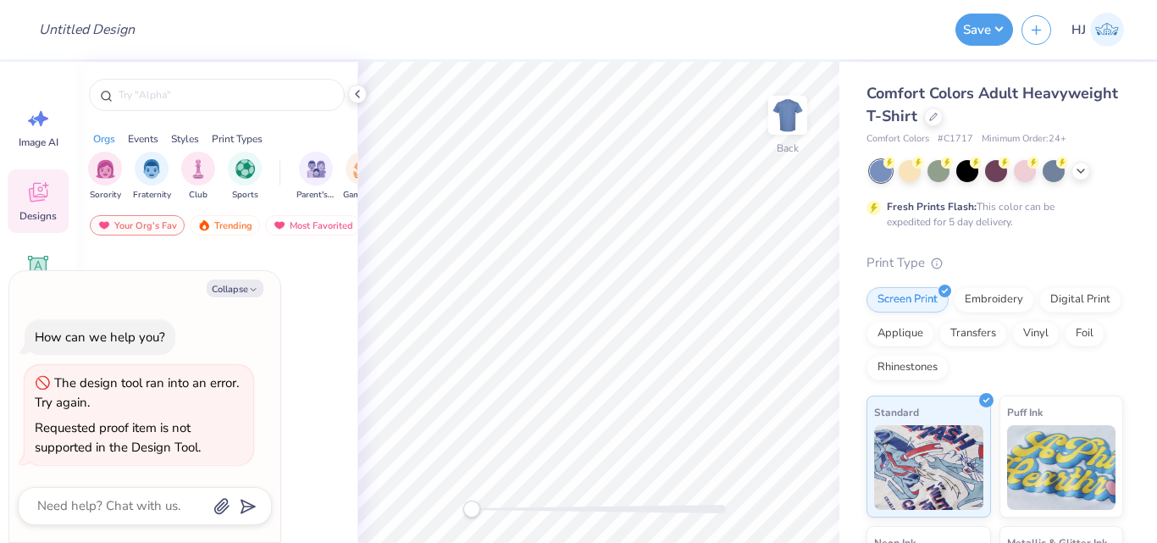
type textarea "x"
